Goal: Information Seeking & Learning: Understand process/instructions

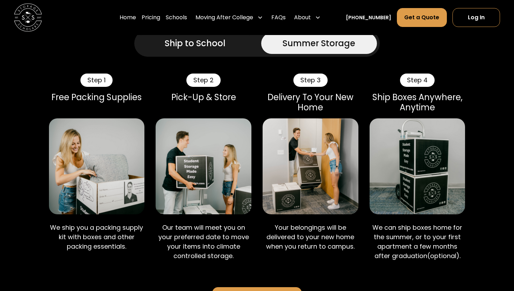
scroll to position [467, 0]
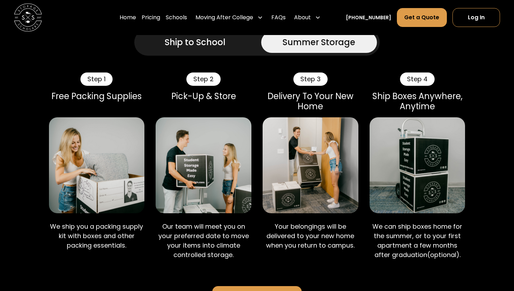
click at [311, 171] on img at bounding box center [311, 165] width 96 height 96
click at [305, 221] on p "Your belongings will be delivered to your new home when you return to campus." at bounding box center [311, 235] width 96 height 28
click at [333, 91] on div "Delivery To Your New Home" at bounding box center [311, 101] width 96 height 20
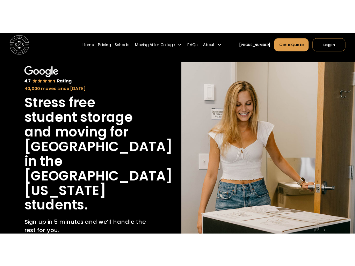
scroll to position [0, 0]
